Goal: Complete application form

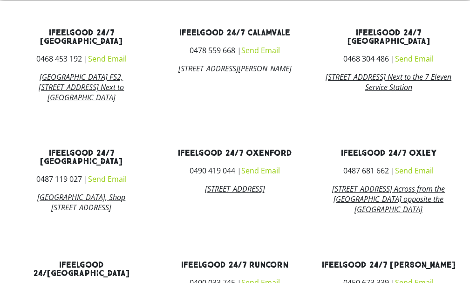
scroll to position [611, 0]
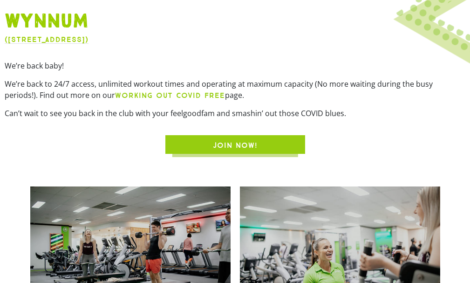
click at [268, 146] on span "JOIN NOW!" at bounding box center [235, 145] width 95 height 11
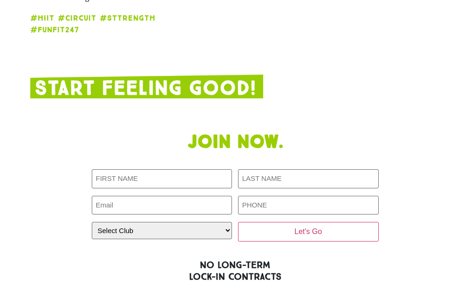
scroll to position [1455, 0]
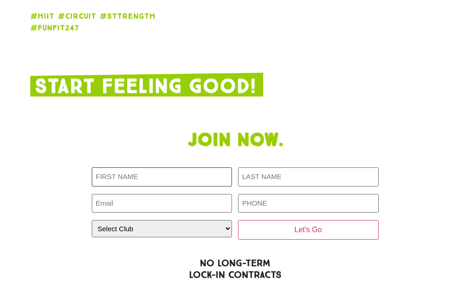
click at [202, 167] on input "First NAME (Required)" at bounding box center [162, 176] width 141 height 19
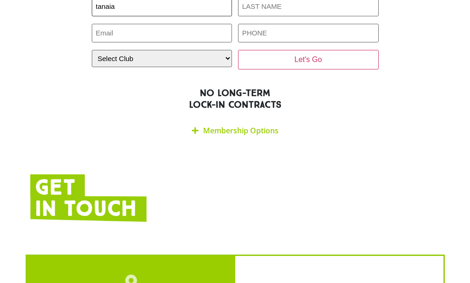
scroll to position [1641, 0]
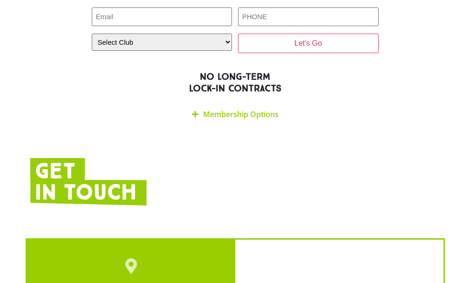
type input "tanaia"
click at [235, 109] on link "Membership Options" at bounding box center [240, 114] width 75 height 10
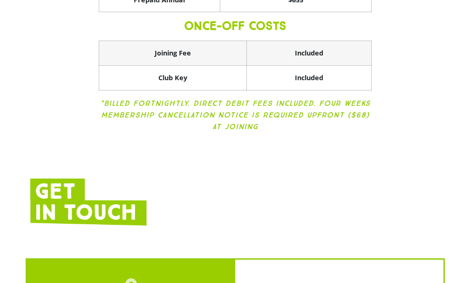
scroll to position [2014, 0]
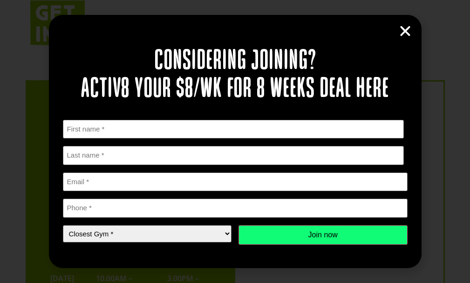
click at [405, 27] on icon "Close" at bounding box center [405, 31] width 14 height 14
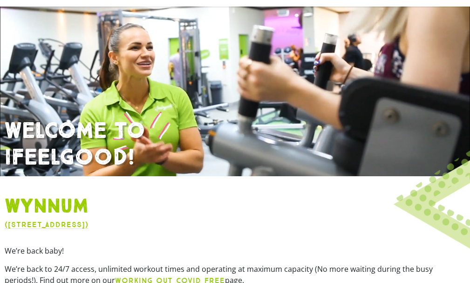
scroll to position [33, 0]
